Goal: Information Seeking & Learning: Check status

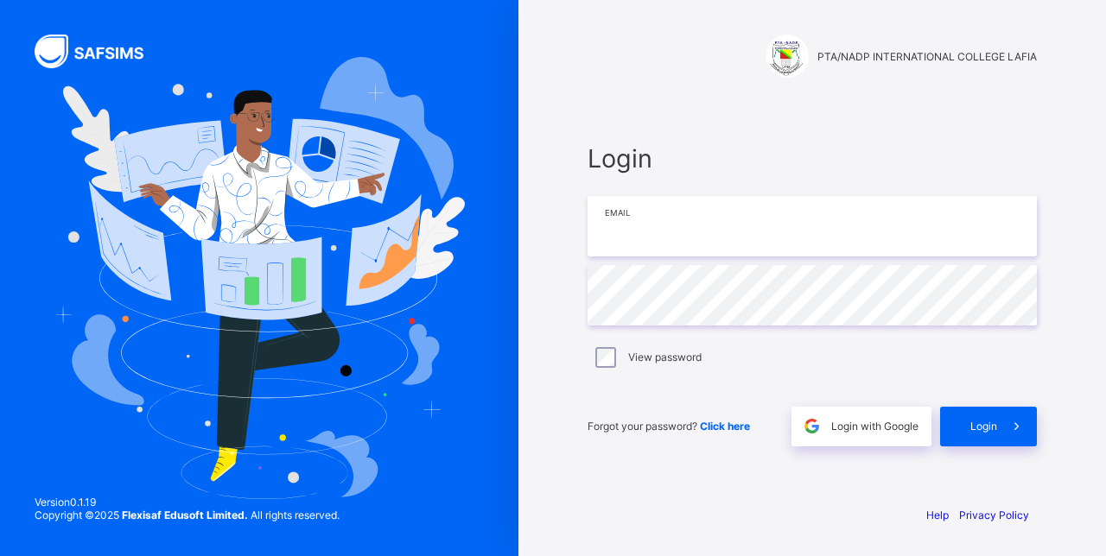
type input "**********"
click at [986, 425] on span "Login" at bounding box center [983, 426] width 27 height 13
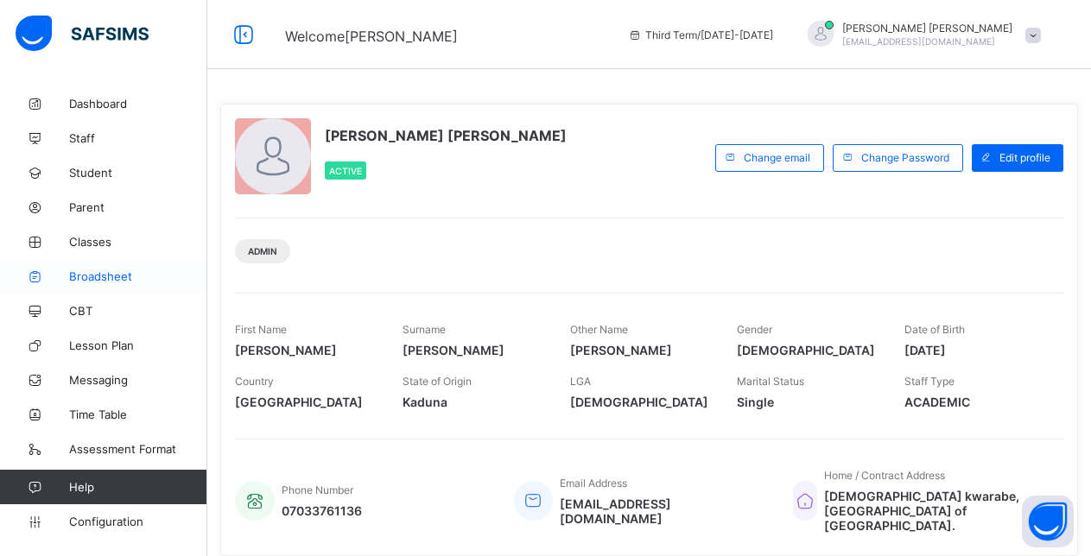
click at [93, 277] on span "Broadsheet" at bounding box center [138, 277] width 138 height 14
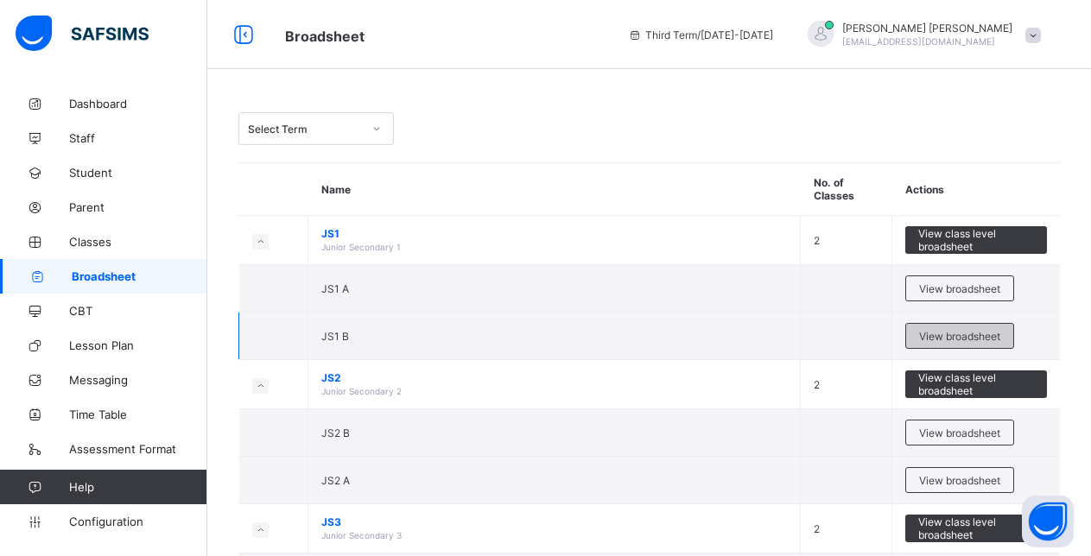
click at [941, 337] on span "View broadsheet" at bounding box center [959, 336] width 81 height 13
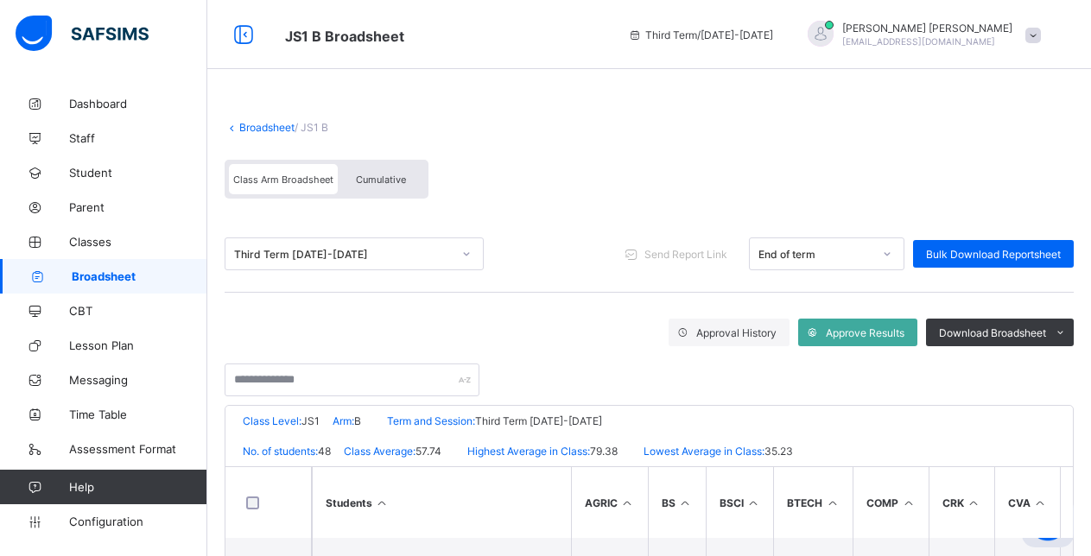
click at [377, 176] on span "Cumulative" at bounding box center [381, 180] width 50 height 12
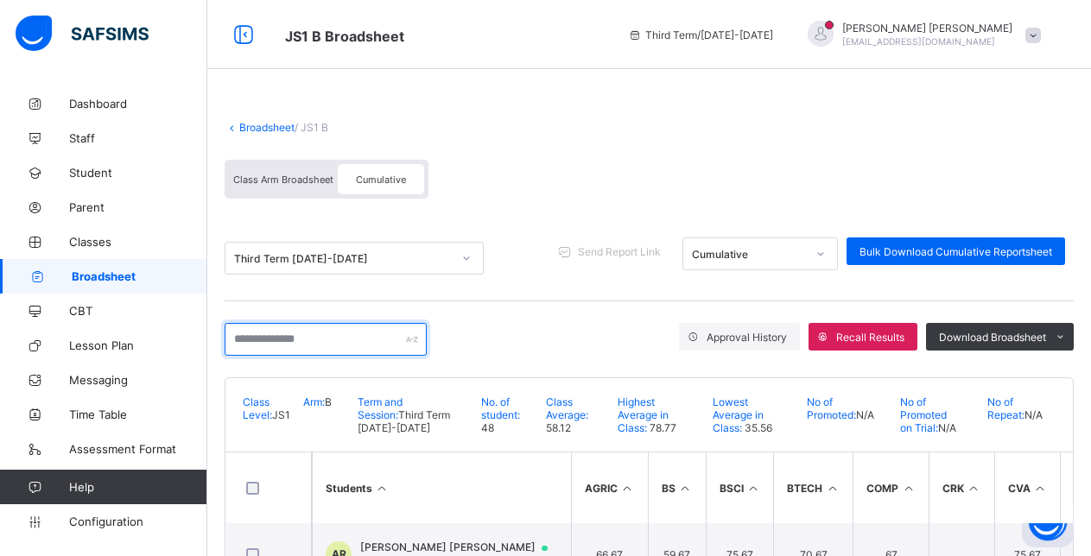
click at [234, 339] on input "text" at bounding box center [326, 339] width 202 height 33
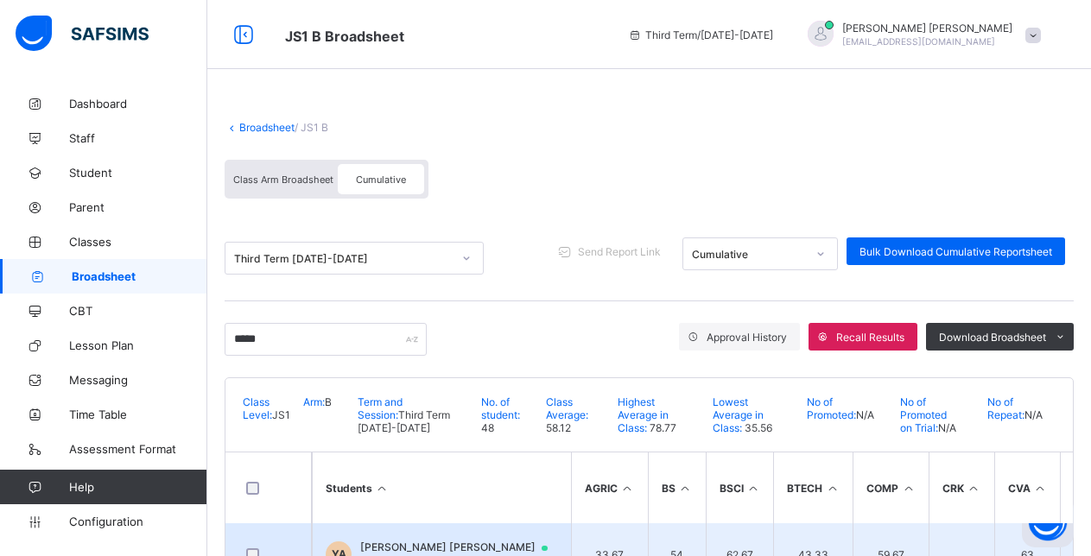
click at [498, 537] on td "YA YASIR ABUBAKAR AL-KASIM JSS1BPTANADP346" at bounding box center [441, 554] width 259 height 62
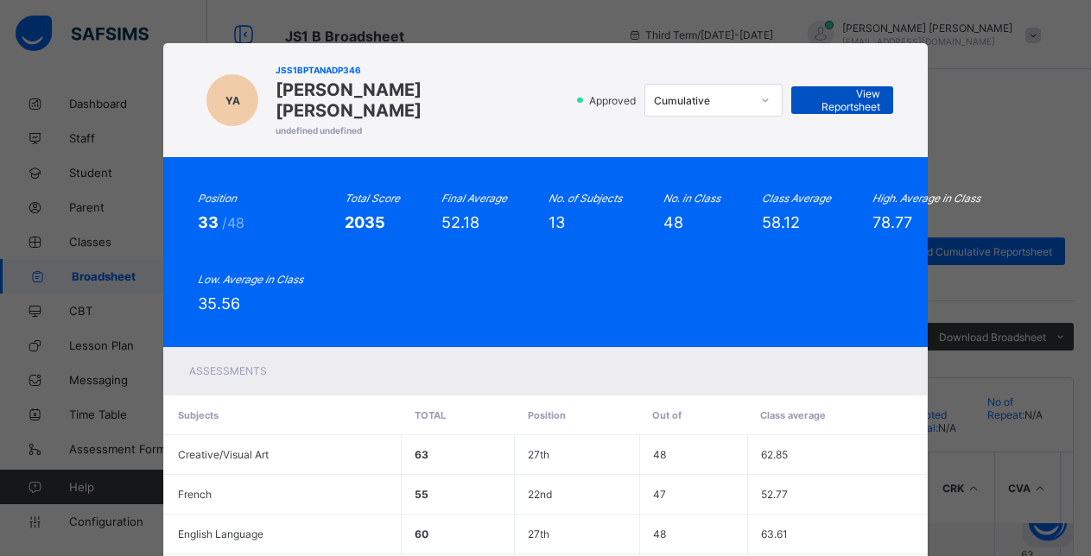
click at [817, 87] on span "View Reportsheet" at bounding box center [842, 100] width 76 height 26
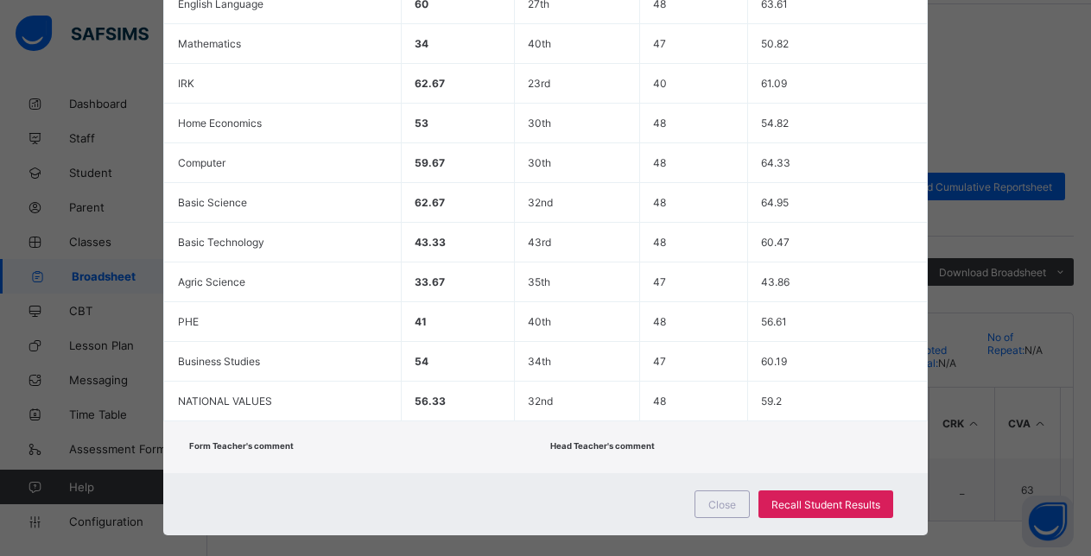
scroll to position [532, 0]
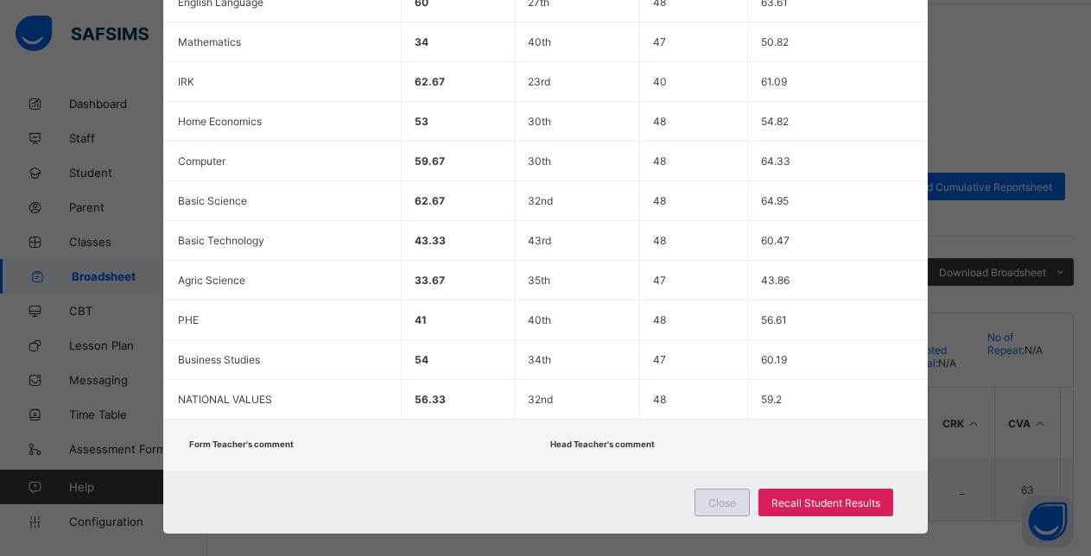
click at [722, 497] on span "Close" at bounding box center [722, 503] width 28 height 13
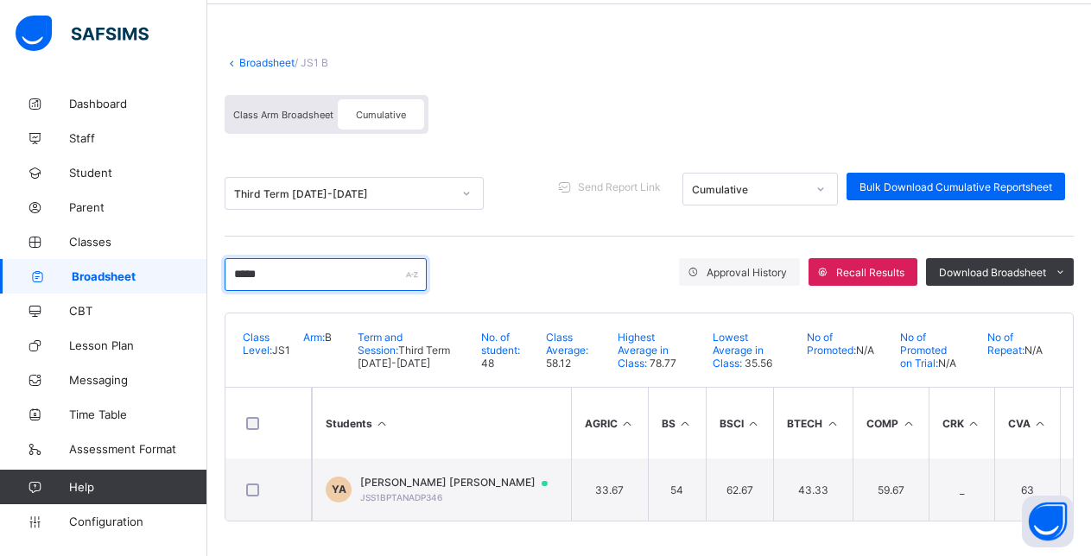
click at [271, 264] on input "*****" at bounding box center [326, 274] width 202 height 33
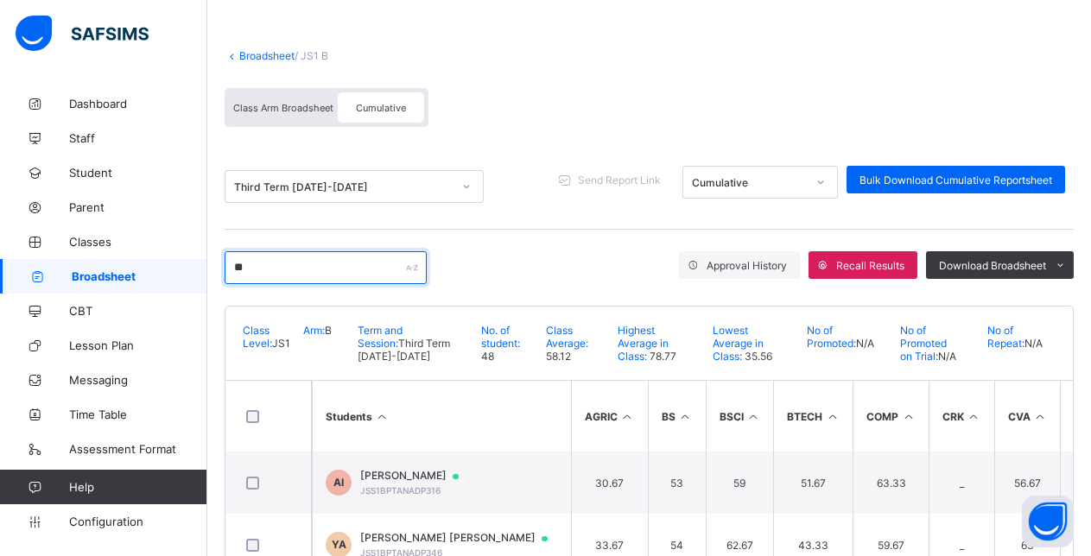
type input "*"
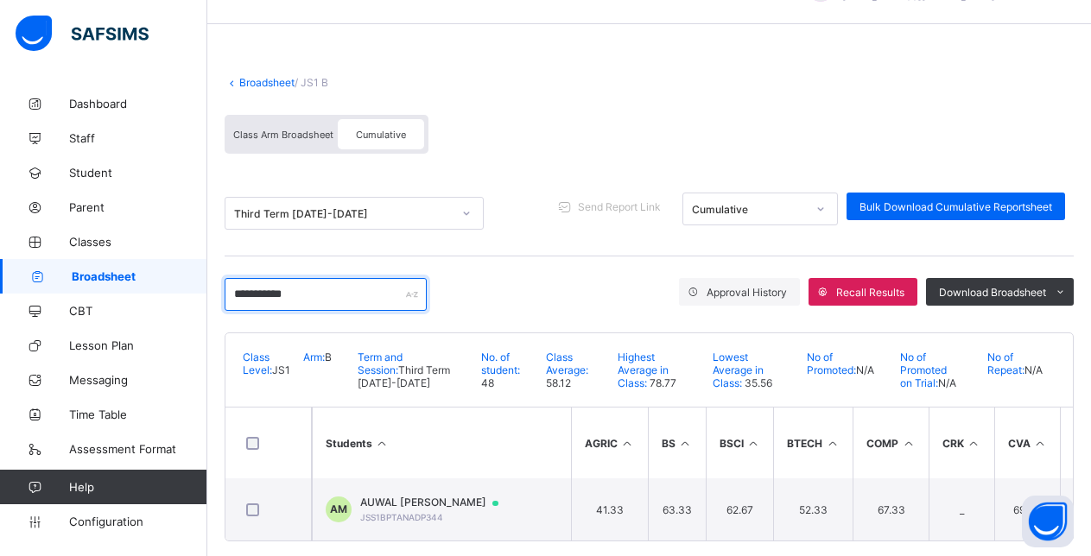
scroll to position [72, 0]
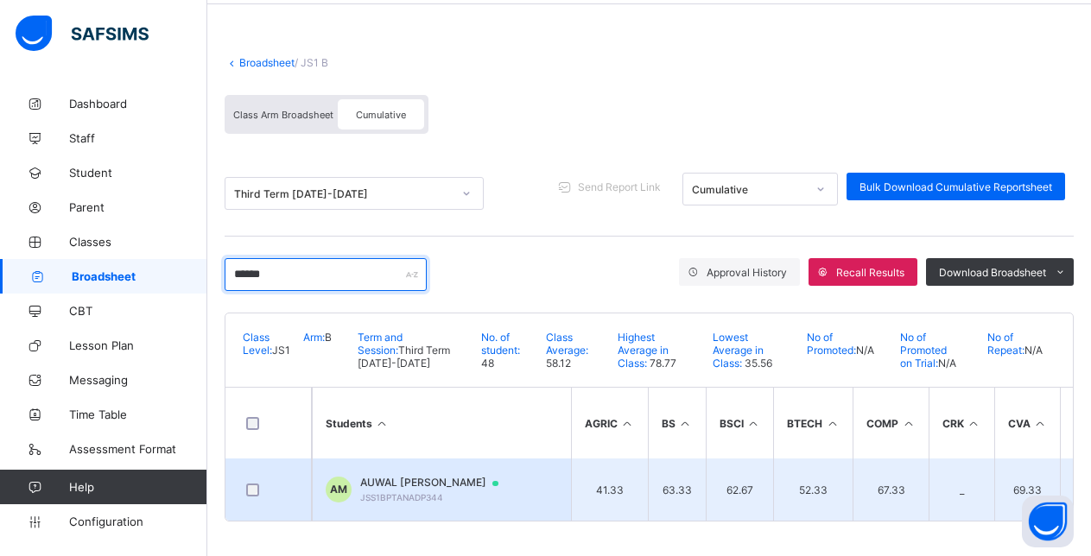
type input "*****"
click at [444, 476] on span "AUWAL [PERSON_NAME]" at bounding box center [437, 483] width 155 height 14
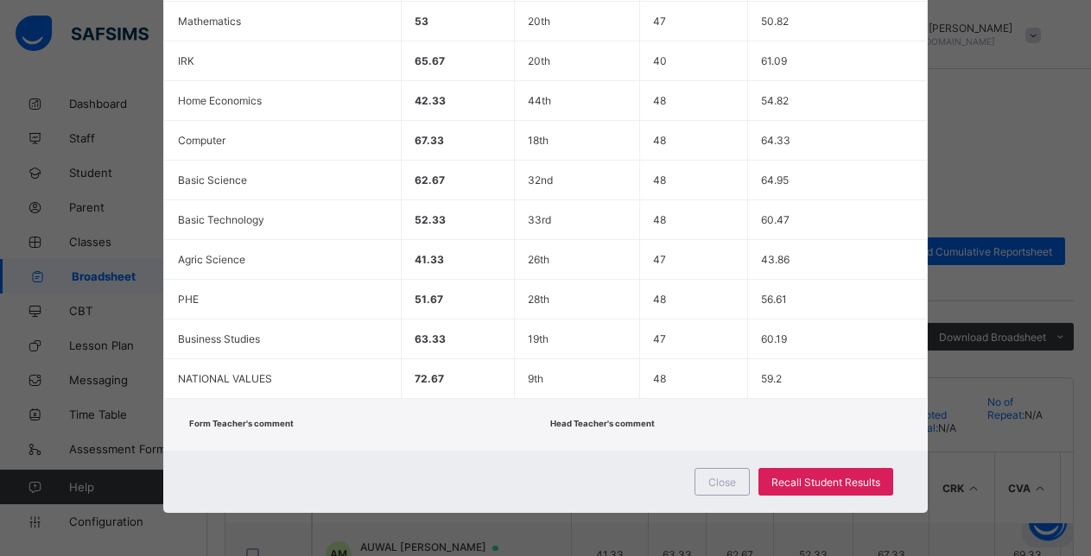
scroll to position [46, 0]
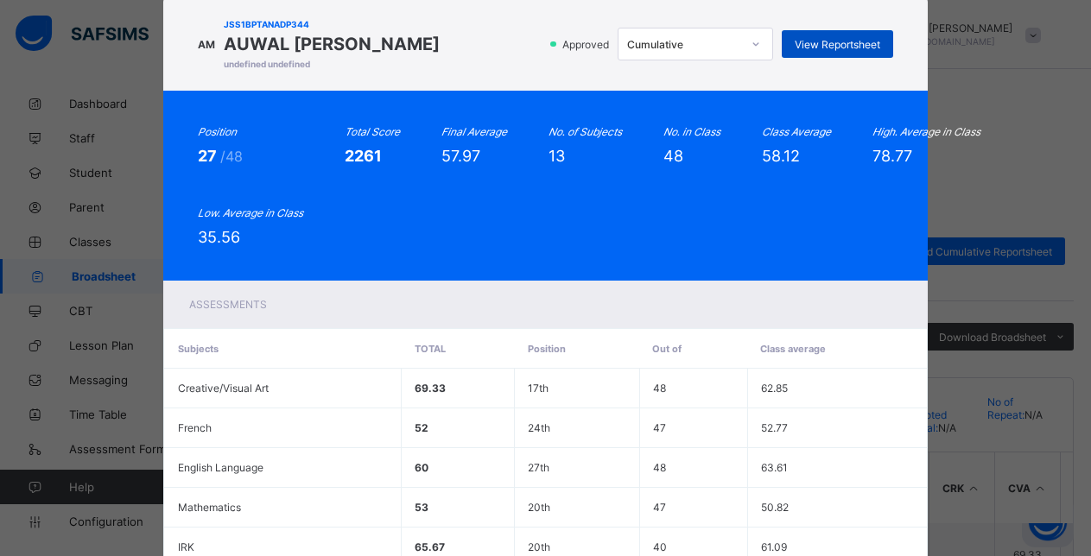
click at [832, 51] on span "View Reportsheet" at bounding box center [838, 44] width 86 height 13
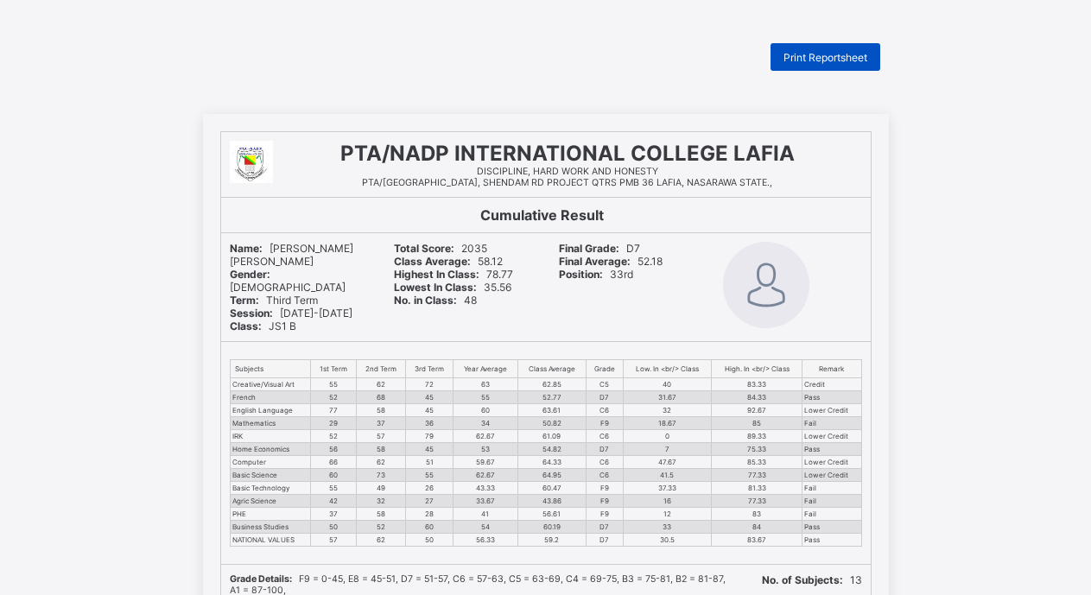
click at [840, 52] on span "Print Reportsheet" at bounding box center [825, 57] width 84 height 13
click at [835, 56] on span "Print Reportsheet" at bounding box center [825, 57] width 84 height 13
